Goal: Communication & Community: Answer question/provide support

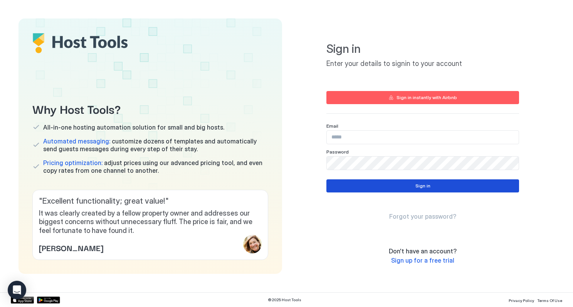
type input "**********"
click at [410, 183] on button "Sign in" at bounding box center [423, 185] width 193 height 13
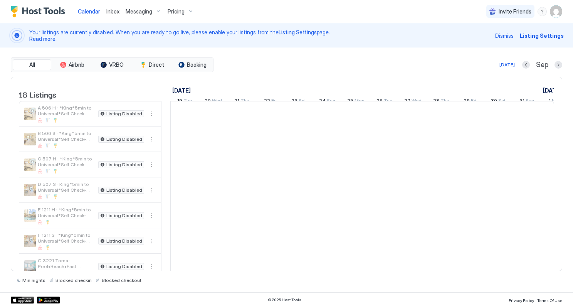
scroll to position [0, 428]
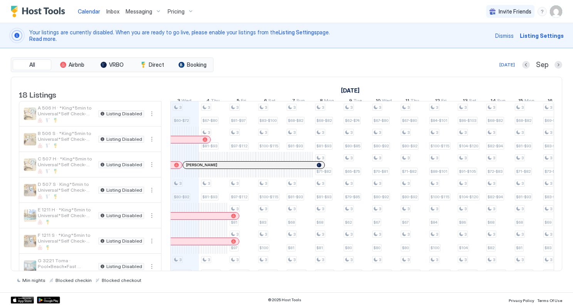
click at [143, 11] on span "Messaging" at bounding box center [139, 11] width 27 height 7
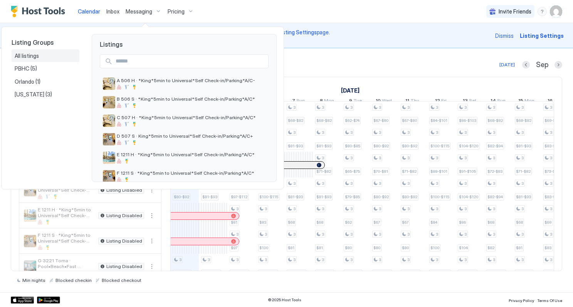
click at [32, 53] on span "All listings" at bounding box center [27, 55] width 25 height 7
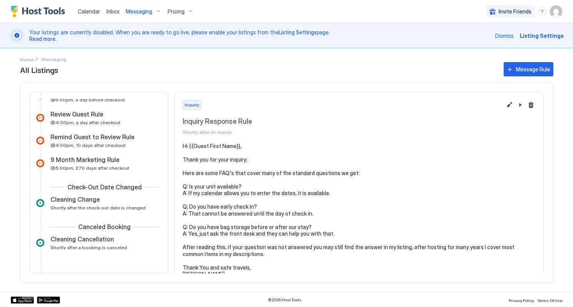
scroll to position [321, 0]
